Goal: Task Accomplishment & Management: Complete application form

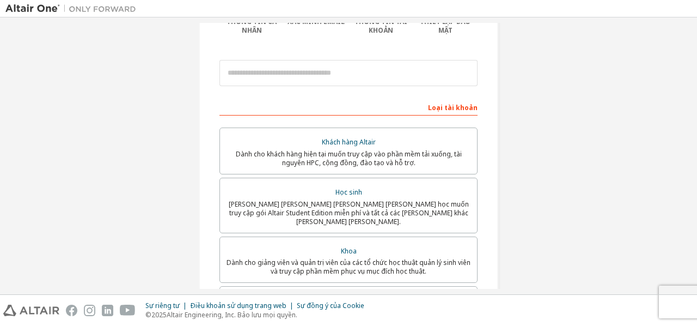
scroll to position [111, 0]
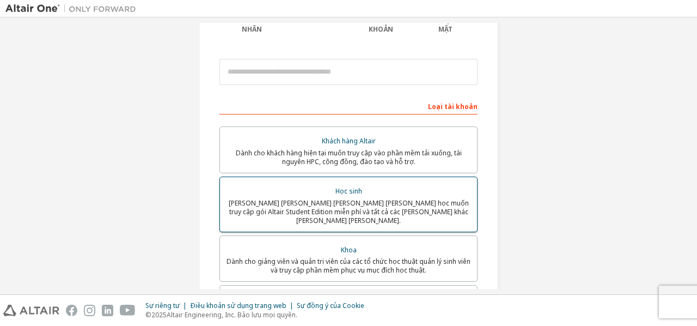
click at [332, 200] on font "Dành cho sinh viên hiện đang theo học muốn truy cập gói Altair Student Edition …" at bounding box center [349, 211] width 240 height 27
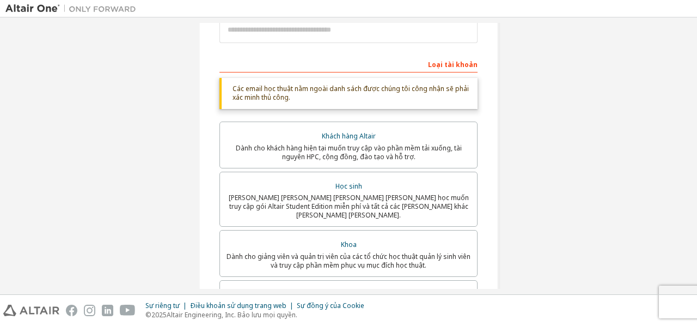
scroll to position [151, 0]
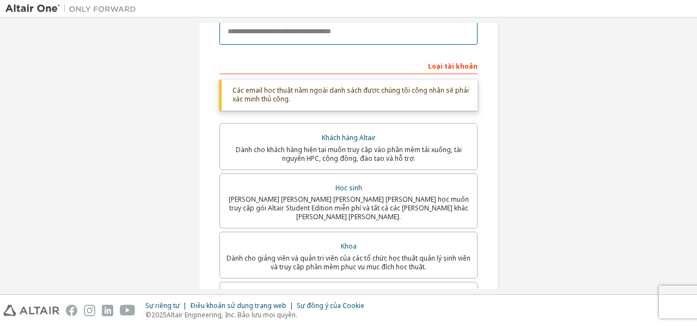
click at [319, 29] on input "email" at bounding box center [349, 32] width 258 height 26
type input "**********"
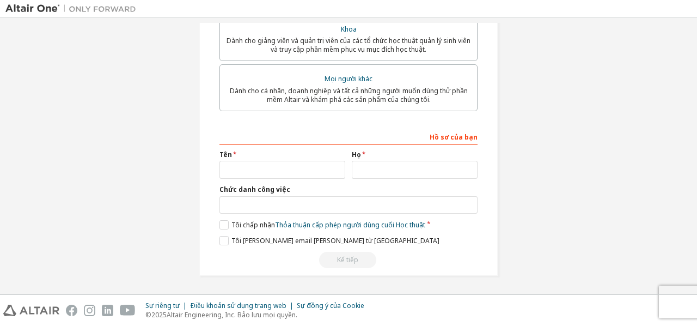
scroll to position [304, 0]
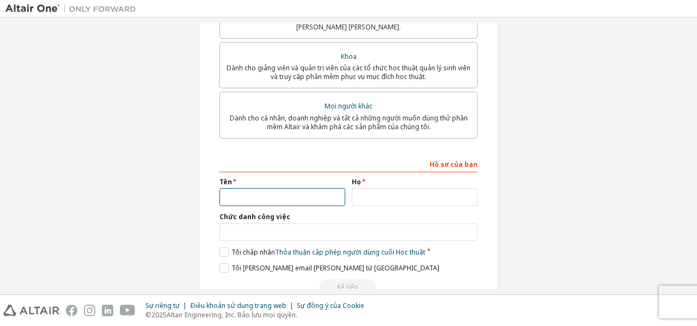
click at [289, 188] on input "text" at bounding box center [283, 197] width 126 height 18
type input "****"
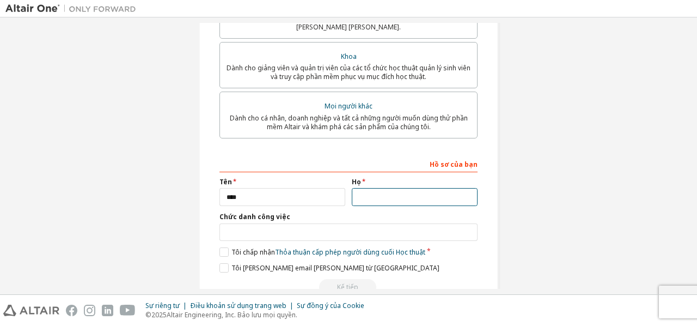
click at [375, 190] on input "text" at bounding box center [415, 197] width 126 height 18
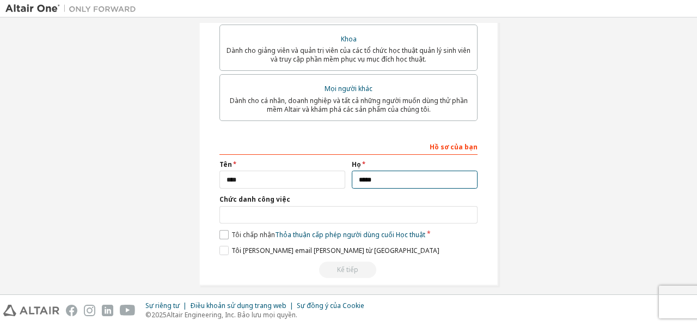
type input "*****"
click at [220, 230] on label "Tôi chấp nhận Thỏa thuận cấp phép người dùng cuối Học thuật" at bounding box center [323, 234] width 206 height 9
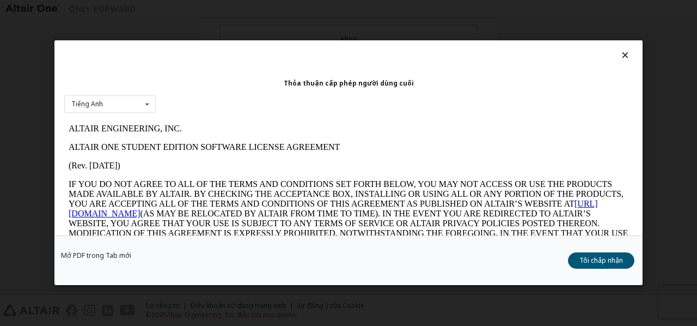
scroll to position [0, 0]
click at [622, 54] on icon at bounding box center [625, 55] width 11 height 10
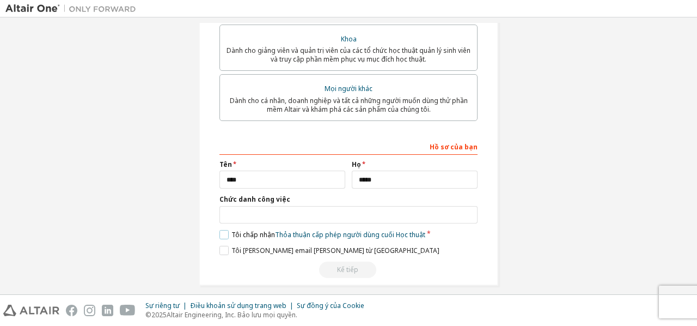
click at [226, 230] on label "Tôi chấp nhận Thỏa thuận cấp phép người dùng cuối Học thuật" at bounding box center [323, 234] width 206 height 9
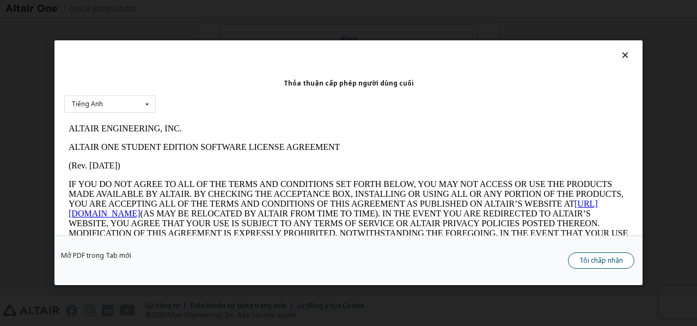
click at [586, 266] on button "Tôi chấp nhận" at bounding box center [601, 261] width 66 height 16
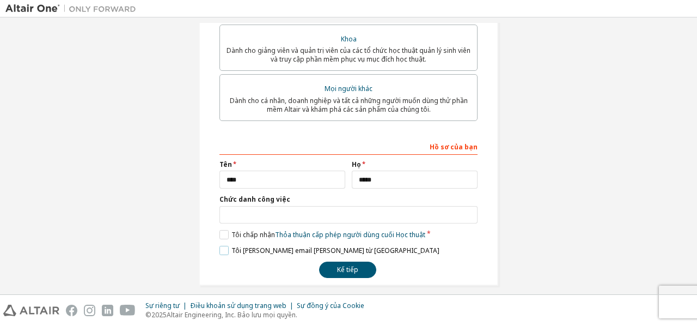
click at [221, 246] on label "Tôi muốn nhận email tiếp thị từ Altair" at bounding box center [330, 250] width 220 height 9
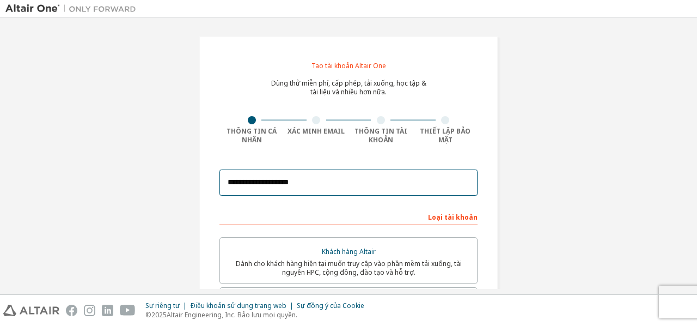
click at [321, 179] on input "**********" at bounding box center [349, 182] width 258 height 26
type input "*"
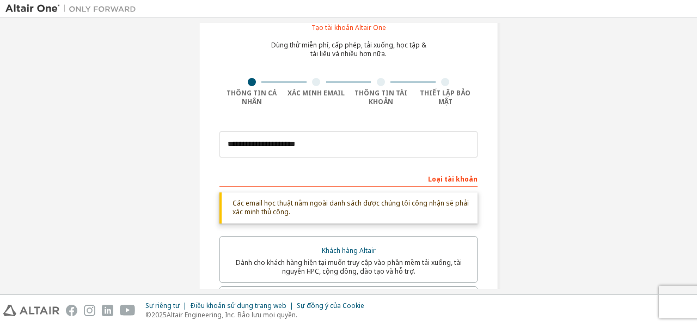
scroll to position [39, 0]
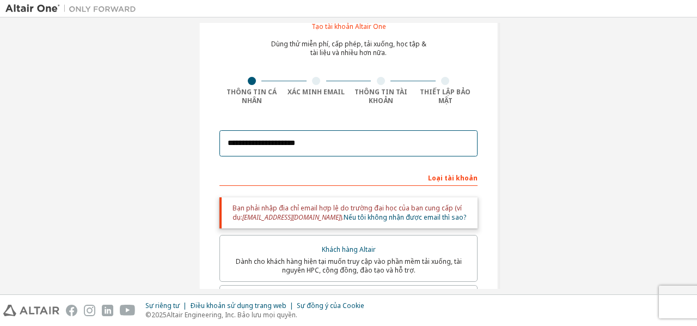
click at [323, 142] on input "**********" at bounding box center [349, 143] width 258 height 26
type input "**********"
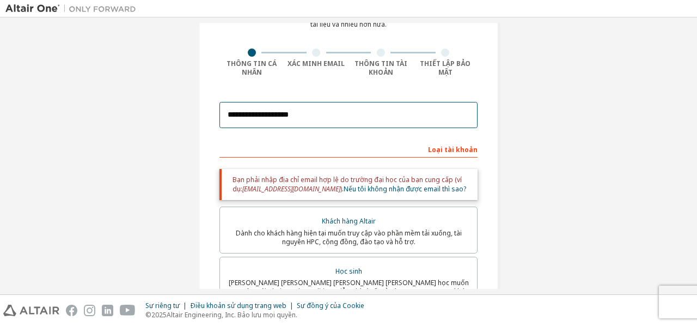
scroll to position [66, 0]
drag, startPoint x: 311, startPoint y: 118, endPoint x: 212, endPoint y: 123, distance: 98.7
click at [212, 123] on div "**********" at bounding box center [349, 273] width 300 height 608
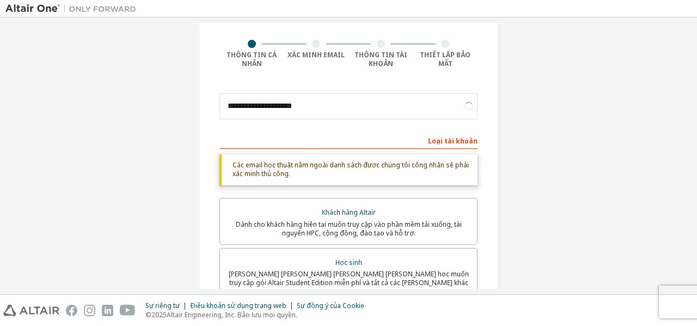
scroll to position [76, 0]
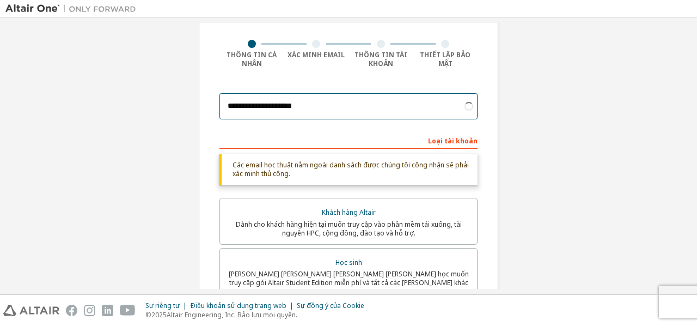
click at [315, 102] on input "**********" at bounding box center [349, 106] width 258 height 26
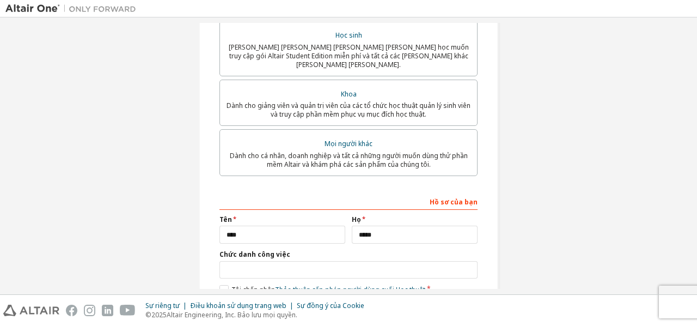
scroll to position [324, 0]
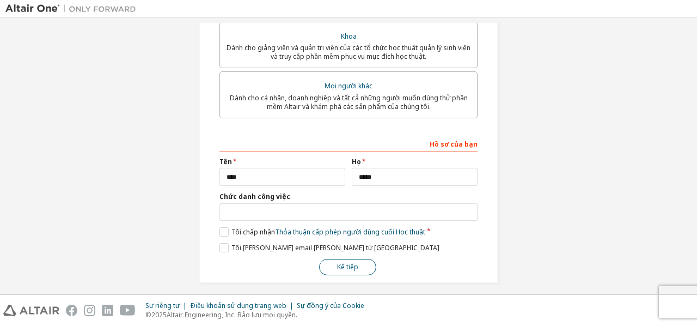
type input "**********"
click at [348, 262] on font "Kế tiếp" at bounding box center [347, 266] width 21 height 9
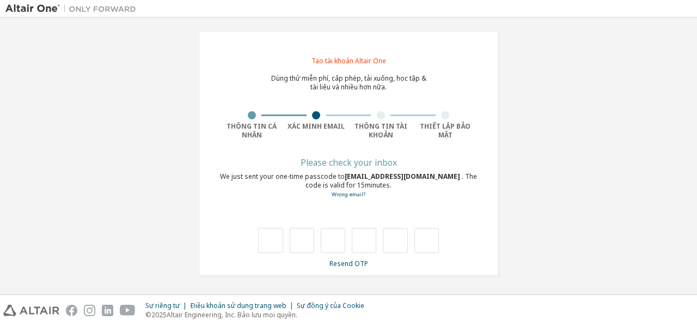
scroll to position [4, 0]
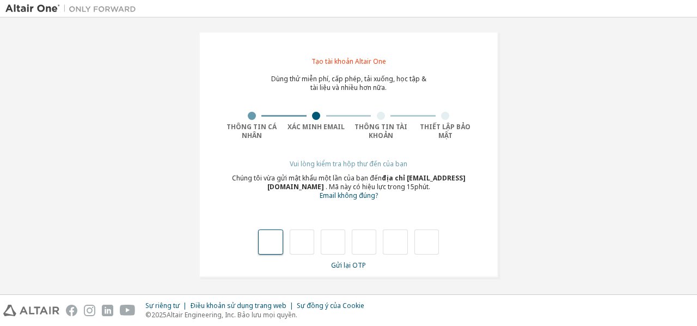
type input "*"
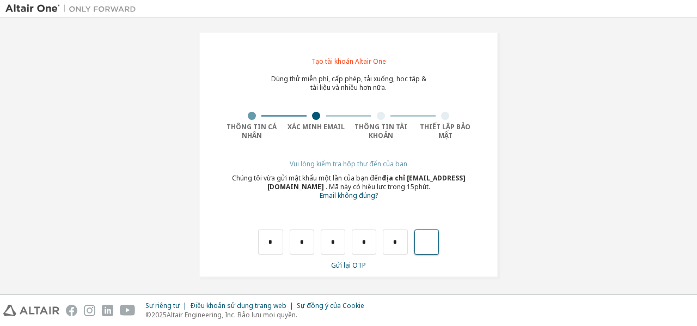
type input "*"
click at [266, 240] on div at bounding box center [264, 241] width 25 height 25
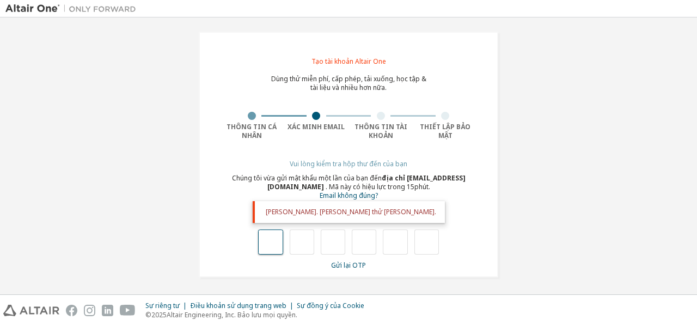
click at [260, 242] on input "text" at bounding box center [270, 241] width 25 height 25
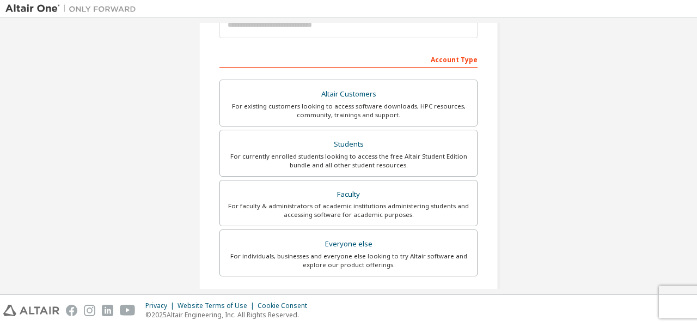
scroll to position [147, 0]
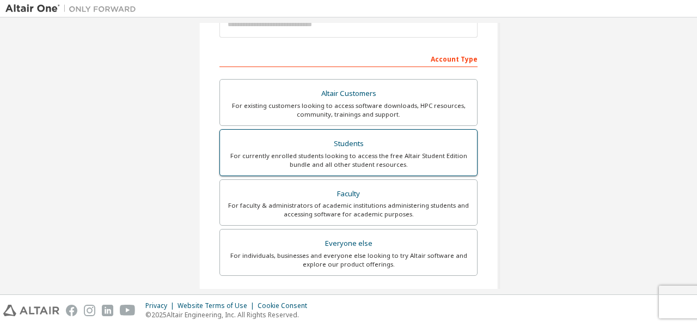
click at [324, 138] on div "Students" at bounding box center [349, 143] width 244 height 15
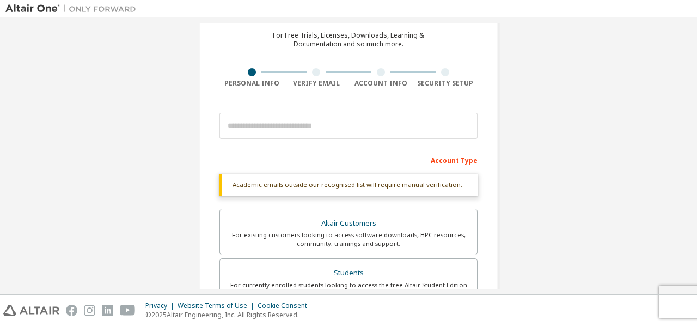
scroll to position [43, 0]
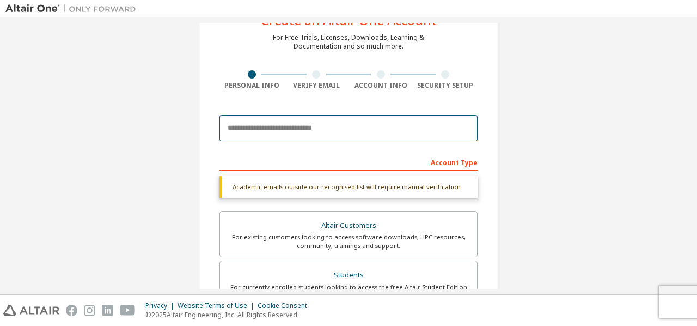
click at [316, 124] on input "email" at bounding box center [349, 128] width 258 height 26
type input "**********"
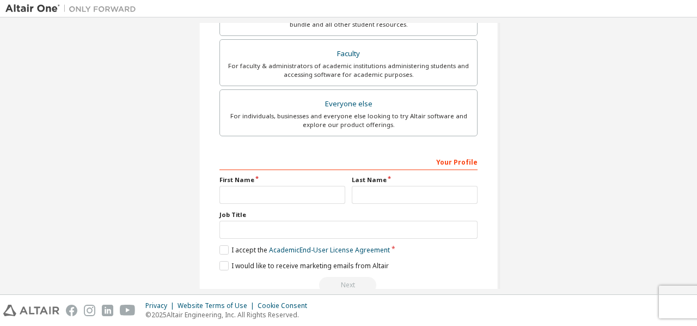
scroll to position [324, 0]
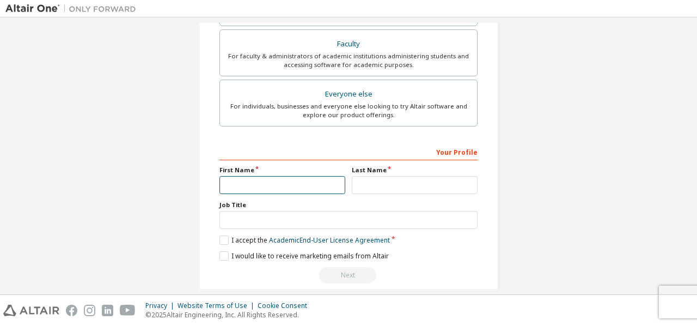
click at [293, 177] on input "text" at bounding box center [283, 185] width 126 height 18
type input "****"
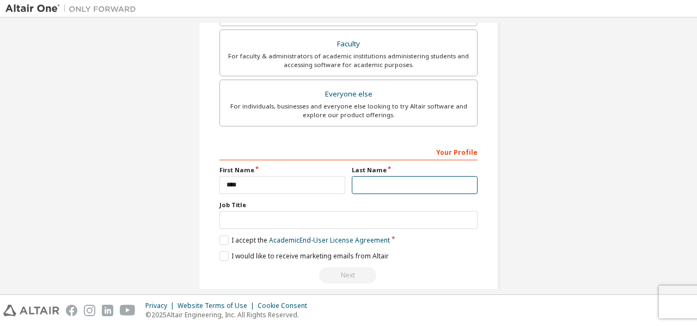
click at [396, 184] on input "text" at bounding box center [415, 185] width 126 height 18
type input "*****"
click at [223, 238] on label "I accept the Academic End-User License Agreement" at bounding box center [305, 239] width 171 height 9
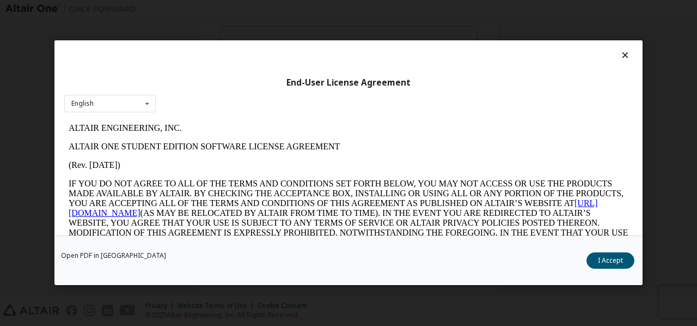
scroll to position [0, 0]
click at [618, 263] on button "I Accept" at bounding box center [611, 261] width 48 height 16
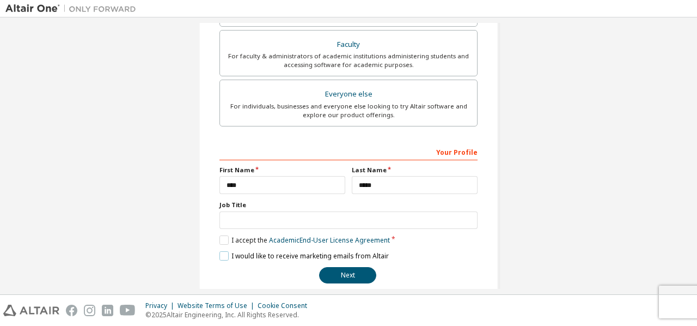
click at [224, 253] on label "I would like to receive marketing emails from Altair" at bounding box center [304, 255] width 169 height 9
click at [333, 271] on button "Next" at bounding box center [347, 275] width 57 height 16
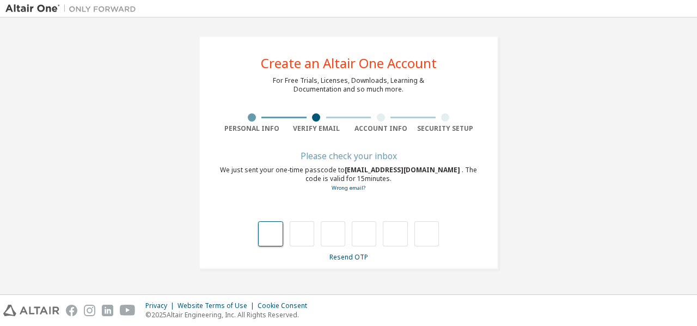
click at [270, 236] on input "text" at bounding box center [270, 233] width 25 height 25
type input "*"
click at [311, 237] on input "*" at bounding box center [302, 233] width 25 height 25
click at [306, 237] on input "text" at bounding box center [302, 233] width 25 height 25
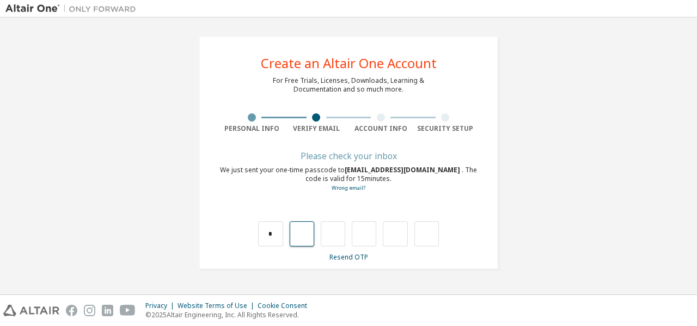
type input "*"
click at [337, 235] on input "*" at bounding box center [333, 233] width 25 height 25
click at [337, 235] on input "text" at bounding box center [333, 233] width 25 height 25
type input "*"
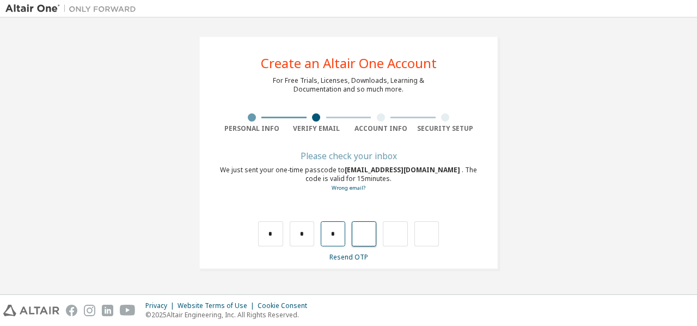
type input "*"
click at [366, 236] on input "*" at bounding box center [364, 233] width 25 height 25
type input "*"
click at [305, 234] on input "*" at bounding box center [302, 233] width 25 height 25
click at [305, 234] on input "text" at bounding box center [302, 233] width 25 height 25
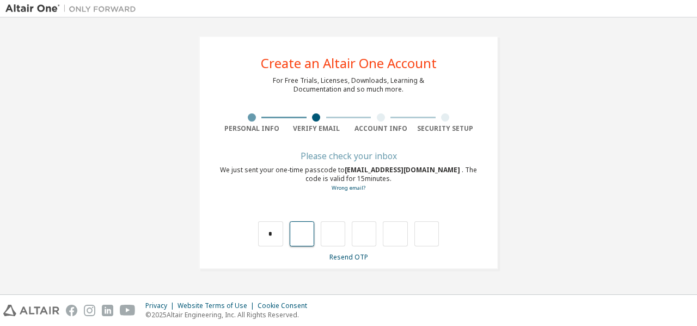
type input "*"
click at [340, 234] on input "*" at bounding box center [333, 233] width 25 height 25
click at [340, 234] on input "text" at bounding box center [333, 233] width 25 height 25
type input "*"
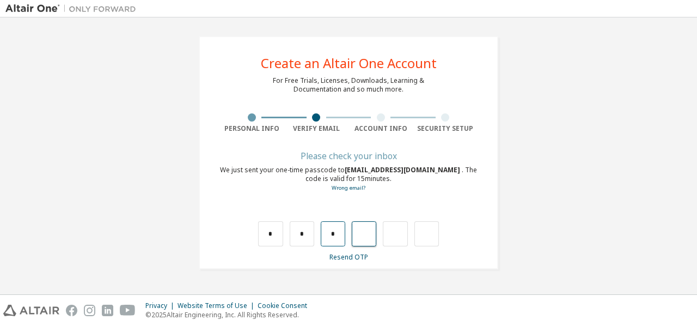
type input "*"
click at [370, 238] on input "*" at bounding box center [364, 233] width 25 height 25
click at [370, 238] on input "text" at bounding box center [364, 233] width 25 height 25
type input "*"
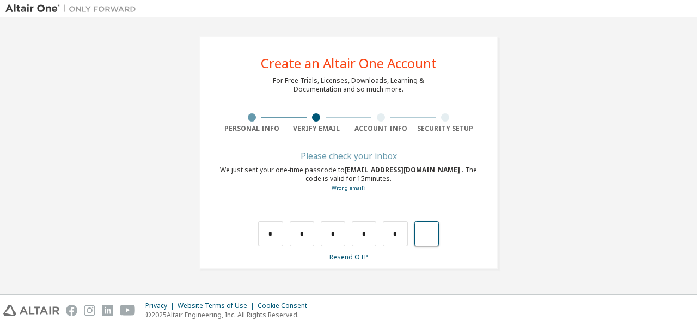
type input "**"
click at [419, 239] on div "**" at bounding box center [419, 233] width 25 height 25
click at [427, 233] on input "text" at bounding box center [427, 233] width 25 height 25
type input "***"
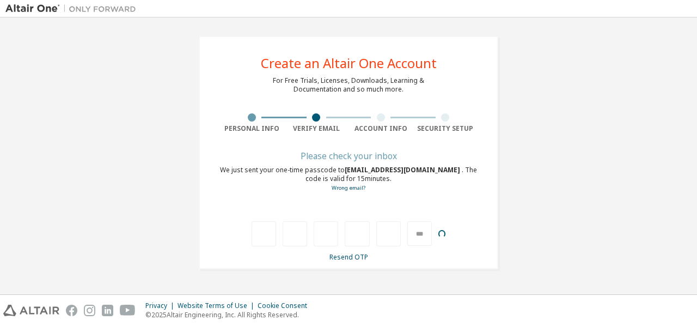
click at [422, 234] on div "***" at bounding box center [419, 233] width 25 height 25
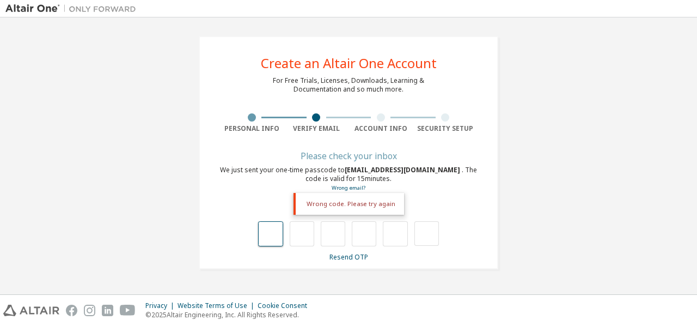
click at [271, 240] on input "text" at bounding box center [270, 233] width 25 height 25
type input "*"
click at [276, 232] on input "*" at bounding box center [270, 233] width 25 height 25
type input "*"
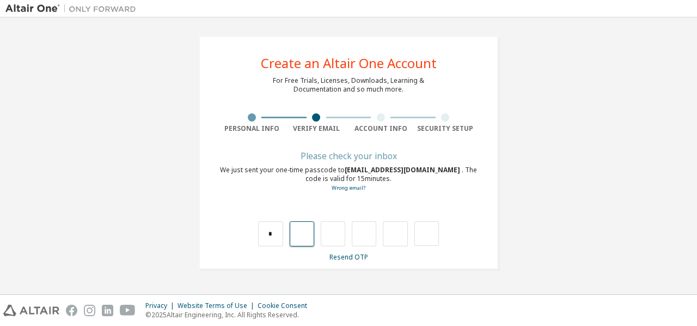
click at [307, 232] on input "text" at bounding box center [302, 233] width 25 height 25
type input "*"
click at [338, 234] on input "*" at bounding box center [333, 233] width 25 height 25
type input "*"
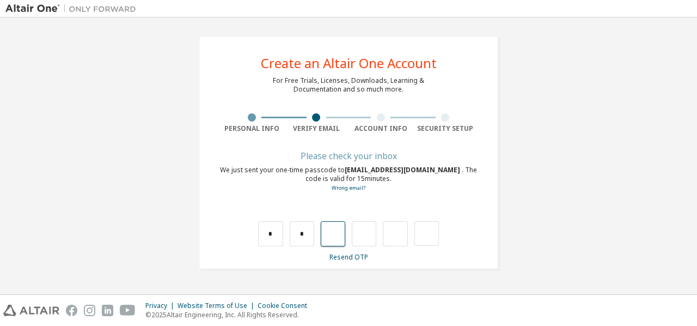
click at [338, 234] on input "text" at bounding box center [333, 233] width 25 height 25
type input "*"
click at [367, 234] on input "*" at bounding box center [364, 233] width 25 height 25
type input "*"
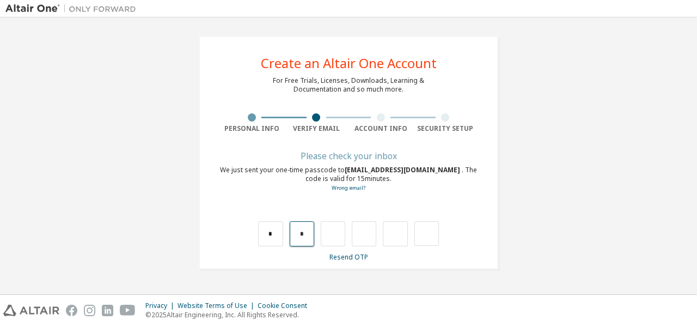
click at [308, 237] on input "*" at bounding box center [302, 233] width 25 height 25
type input "*"
drag, startPoint x: 308, startPoint y: 237, endPoint x: 334, endPoint y: 238, distance: 26.2
click at [334, 238] on input "*" at bounding box center [333, 233] width 25 height 25
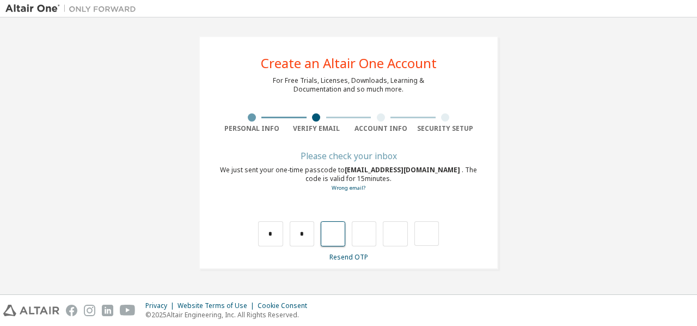
click at [336, 238] on input "text" at bounding box center [333, 233] width 25 height 25
type input "*"
click at [367, 234] on input "*" at bounding box center [364, 233] width 25 height 25
click at [367, 234] on input "text" at bounding box center [364, 233] width 25 height 25
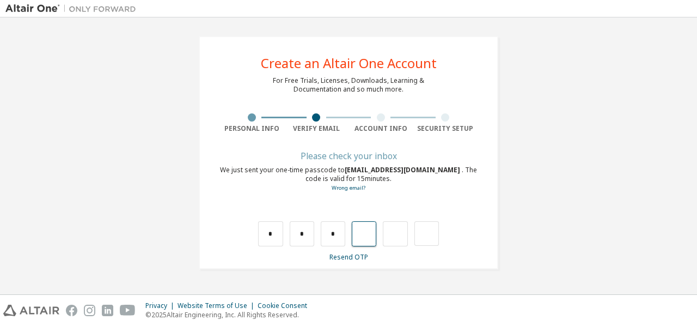
type input "*"
click at [421, 232] on input "text" at bounding box center [427, 233] width 25 height 25
type input "**"
click at [425, 234] on div "**" at bounding box center [419, 233] width 25 height 25
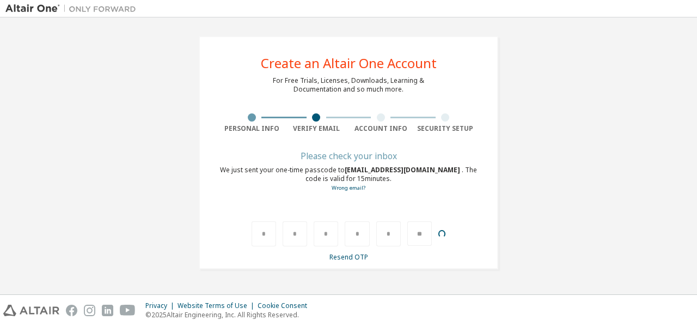
click at [425, 234] on div "**" at bounding box center [419, 233] width 25 height 25
click at [425, 234] on input "text" at bounding box center [419, 233] width 25 height 25
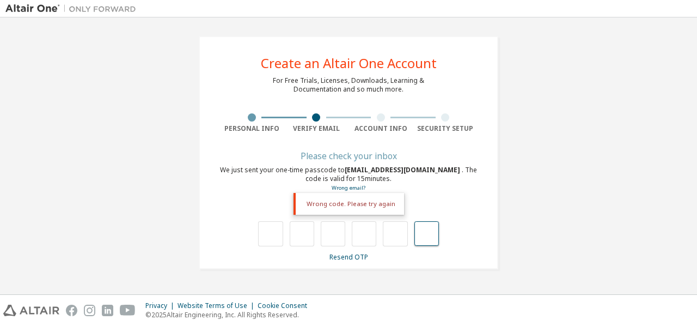
click at [425, 234] on input "text" at bounding box center [427, 233] width 25 height 25
click at [271, 235] on input "text" at bounding box center [270, 233] width 25 height 25
type input "*"
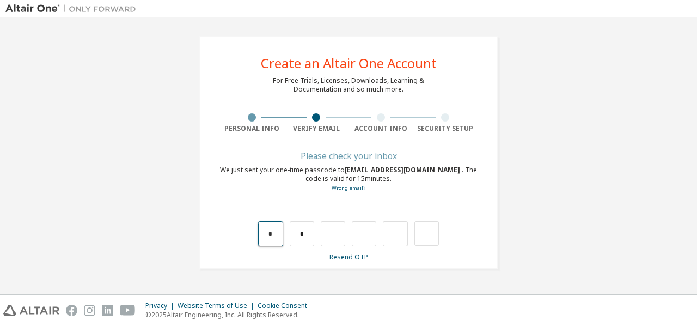
click at [273, 235] on input "*" at bounding box center [270, 233] width 25 height 25
type input "*"
click at [299, 236] on input "text" at bounding box center [302, 233] width 25 height 25
type input "*"
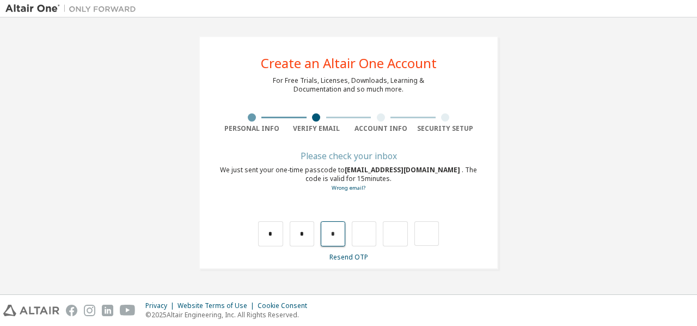
click at [339, 236] on input "*" at bounding box center [333, 233] width 25 height 25
drag, startPoint x: 339, startPoint y: 236, endPoint x: 309, endPoint y: 235, distance: 29.4
click at [309, 235] on div "* *" at bounding box center [348, 233] width 180 height 25
click at [309, 235] on input "*" at bounding box center [302, 233] width 25 height 25
click at [309, 235] on input "text" at bounding box center [302, 233] width 25 height 25
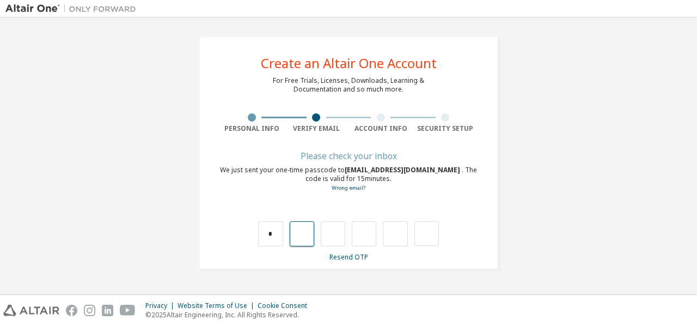
type input "*"
click at [339, 235] on input "*" at bounding box center [333, 233] width 25 height 25
click at [339, 235] on input "text" at bounding box center [333, 233] width 25 height 25
type input "*"
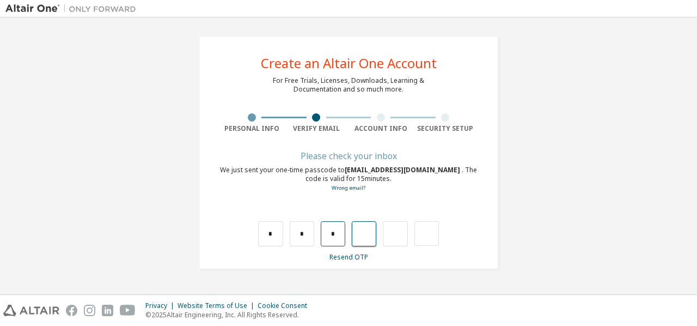
type input "*"
click at [368, 236] on input "*" at bounding box center [364, 233] width 25 height 25
type input "*"
click at [306, 237] on input "*" at bounding box center [302, 233] width 25 height 25
type input "*"
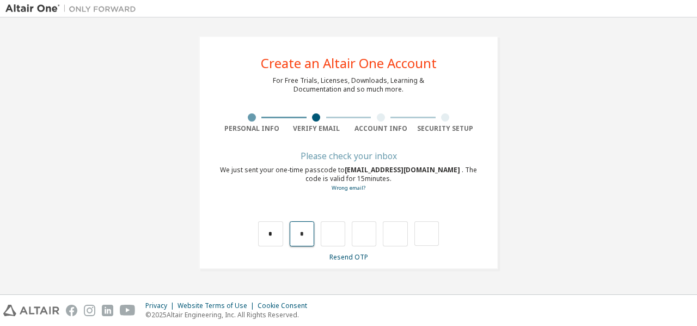
click at [306, 236] on input "*" at bounding box center [302, 233] width 25 height 25
click at [306, 236] on input "text" at bounding box center [302, 233] width 25 height 25
type input "*"
click at [334, 233] on input "*" at bounding box center [333, 233] width 25 height 25
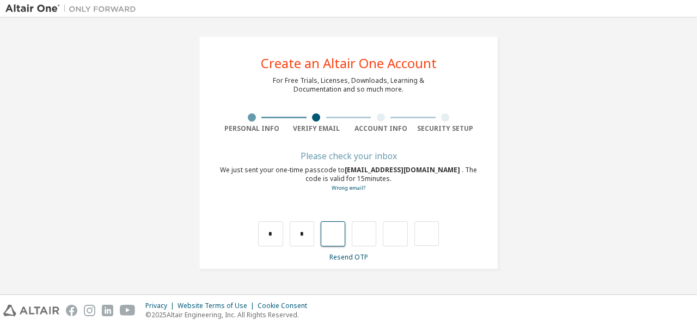
click at [333, 230] on input "text" at bounding box center [333, 233] width 25 height 25
type input "*"
click at [367, 232] on input "*" at bounding box center [364, 233] width 25 height 25
type input "*"
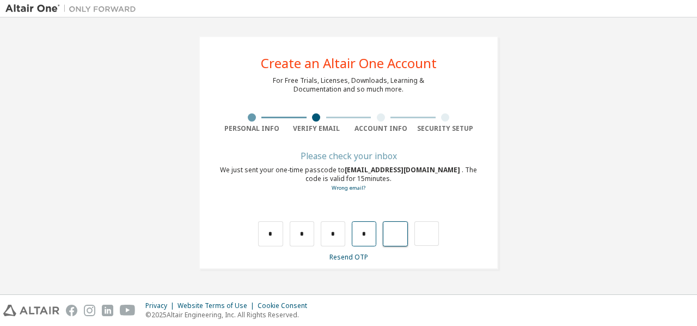
type input "*"
drag, startPoint x: 367, startPoint y: 232, endPoint x: 485, endPoint y: 259, distance: 121.3
click at [485, 259] on div "**********" at bounding box center [349, 152] width 300 height 233
click at [436, 228] on input "text" at bounding box center [427, 233] width 25 height 25
click at [403, 231] on input "*" at bounding box center [395, 233] width 25 height 25
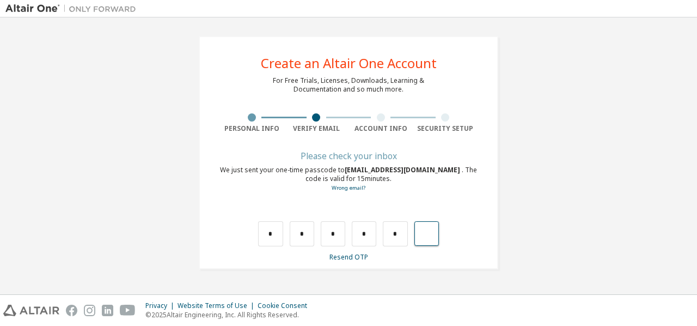
click at [424, 234] on input "text" at bounding box center [427, 233] width 25 height 25
type input "*"
